Goal: Task Accomplishment & Management: Complete application form

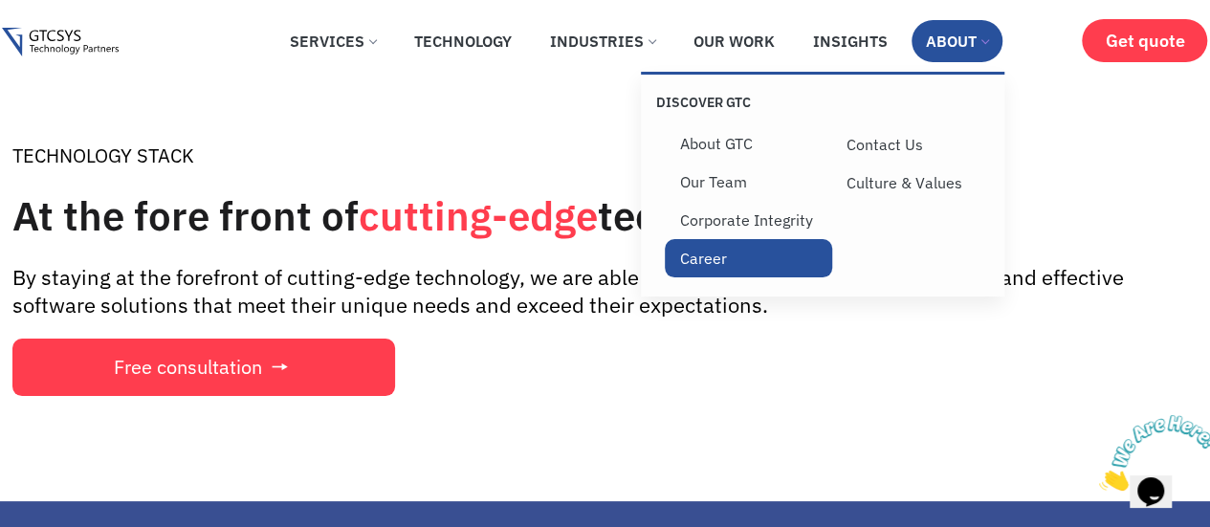
click at [730, 274] on link "Career" at bounding box center [748, 258] width 167 height 38
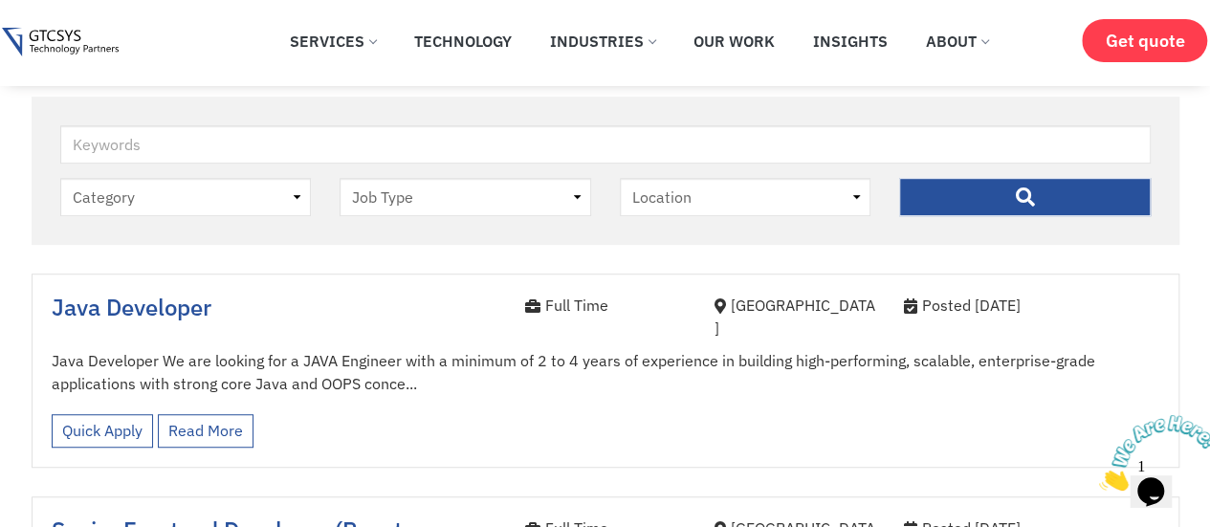
scroll to position [453, 0]
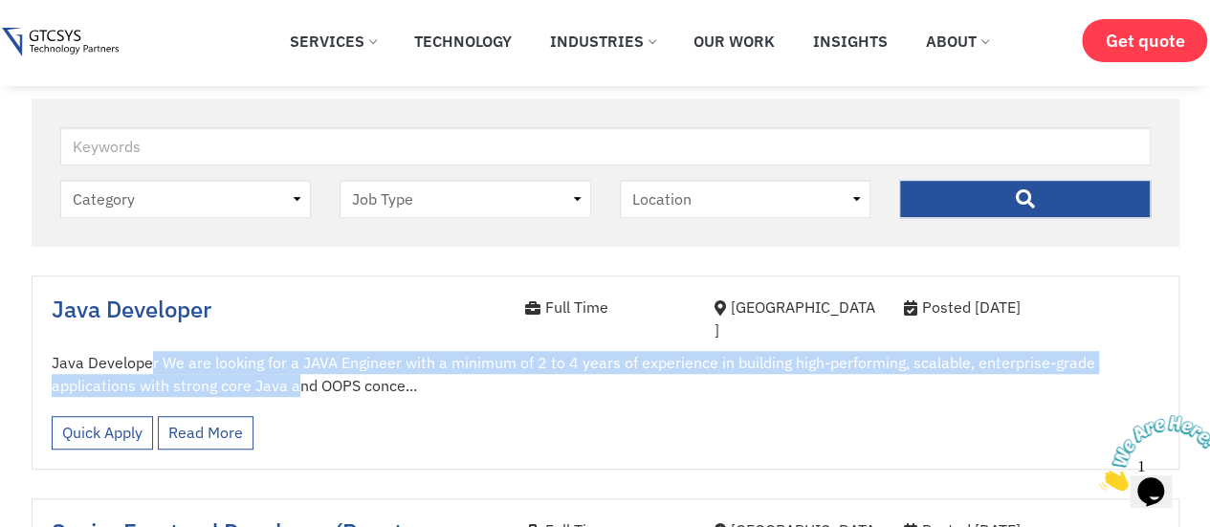
drag, startPoint x: 146, startPoint y: 353, endPoint x: 296, endPoint y: 372, distance: 150.4
click at [296, 372] on p "Java Developer We are looking for a JAVA Engineer with a minimum of 2 to 4 year…" at bounding box center [606, 374] width 1108 height 46
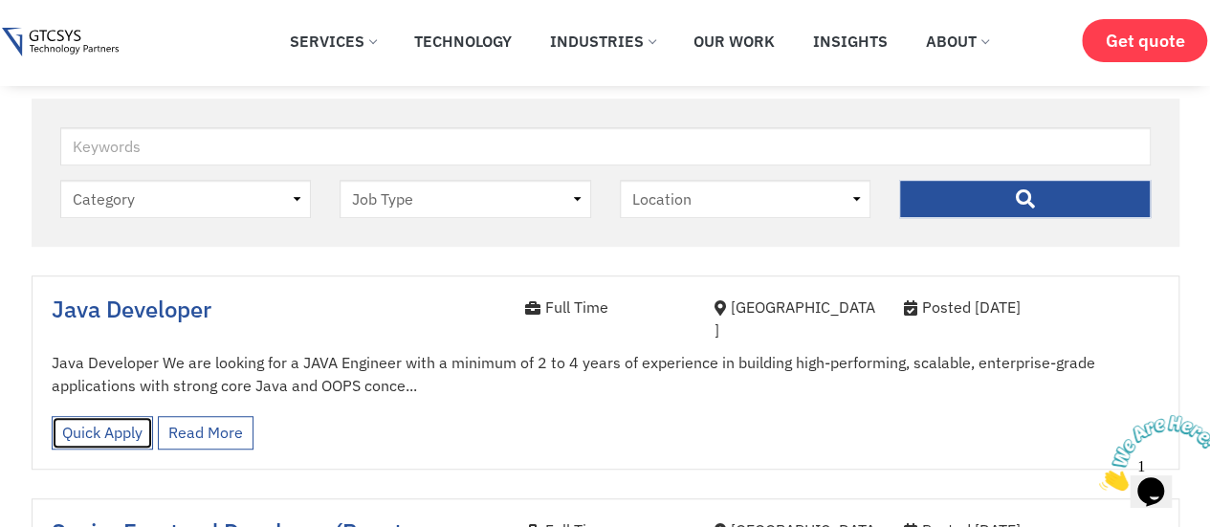
click at [95, 418] on link "Quick Apply" at bounding box center [102, 432] width 101 height 33
click at [107, 416] on link "Quick Apply" at bounding box center [102, 432] width 101 height 33
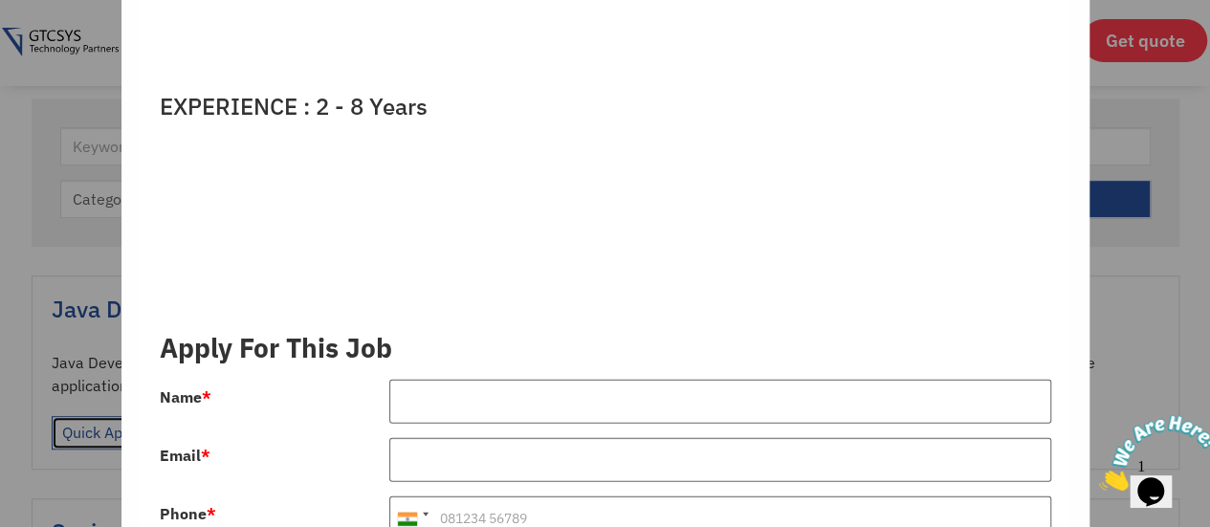
scroll to position [2404, 0]
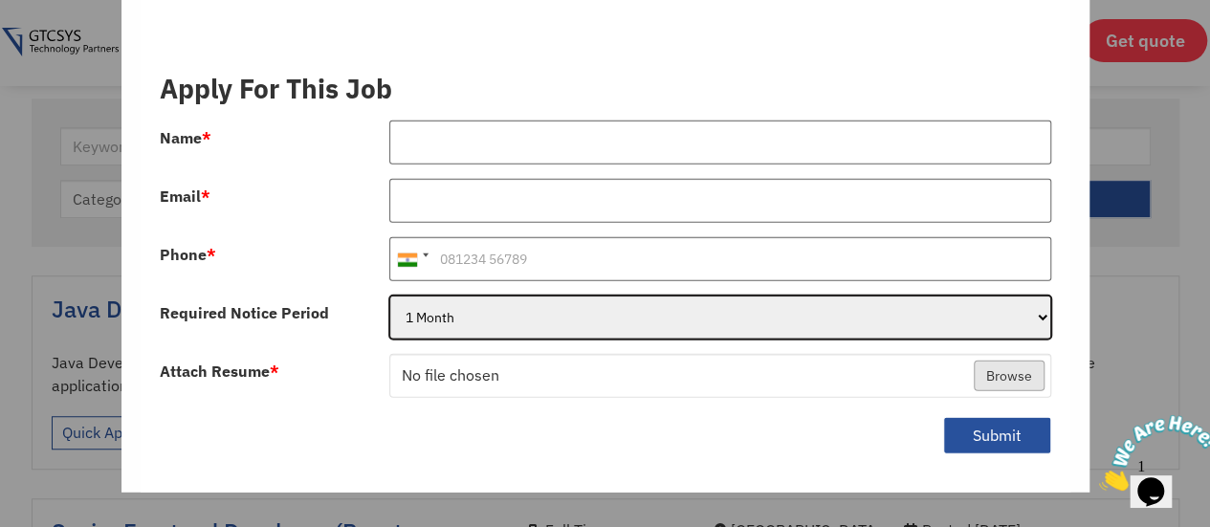
click at [495, 296] on select "1 Month 2 Months 3Months" at bounding box center [720, 318] width 662 height 44
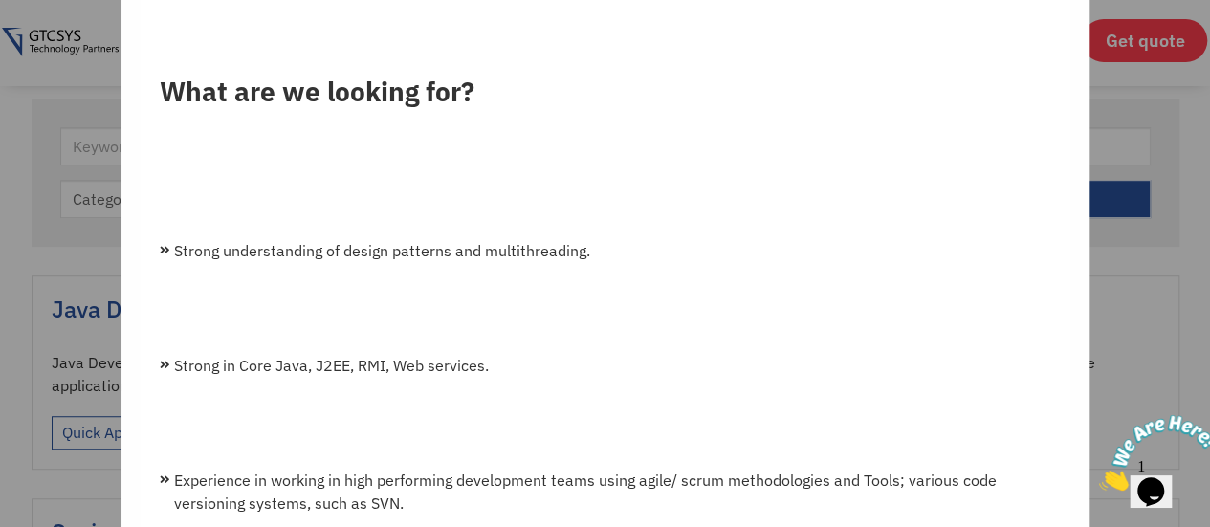
scroll to position [0, 0]
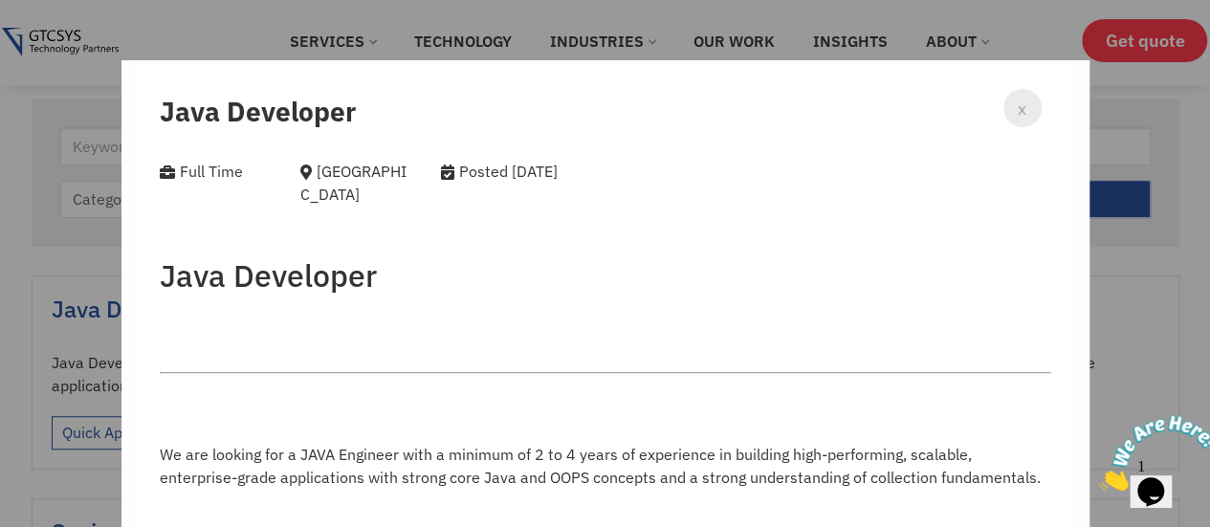
click at [1003, 116] on div "x" at bounding box center [1022, 108] width 38 height 38
click at [1014, 104] on div "x" at bounding box center [1022, 108] width 38 height 38
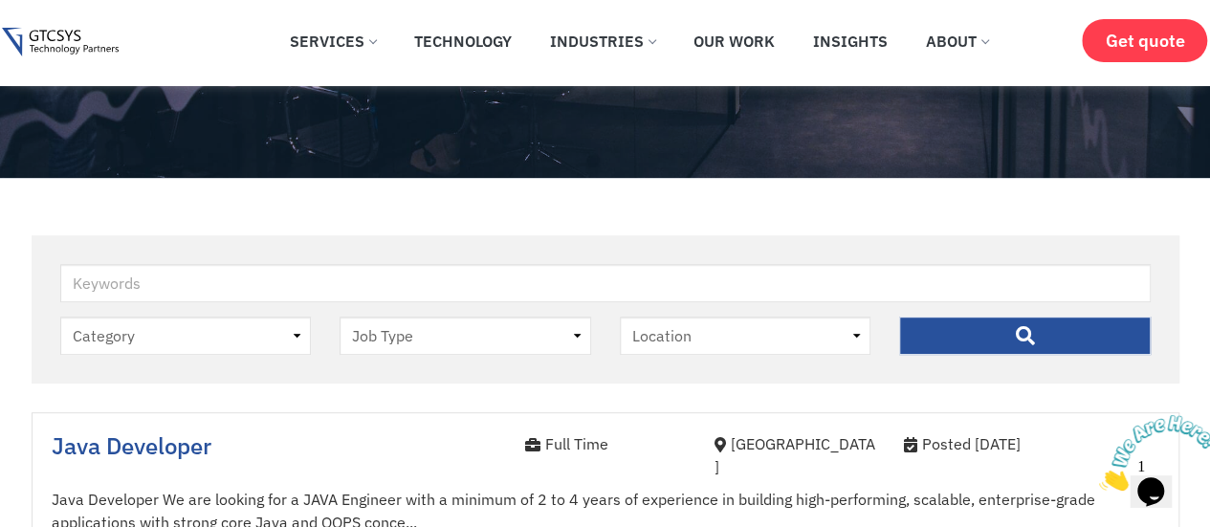
scroll to position [316, 0]
